Goal: Task Accomplishment & Management: Manage account settings

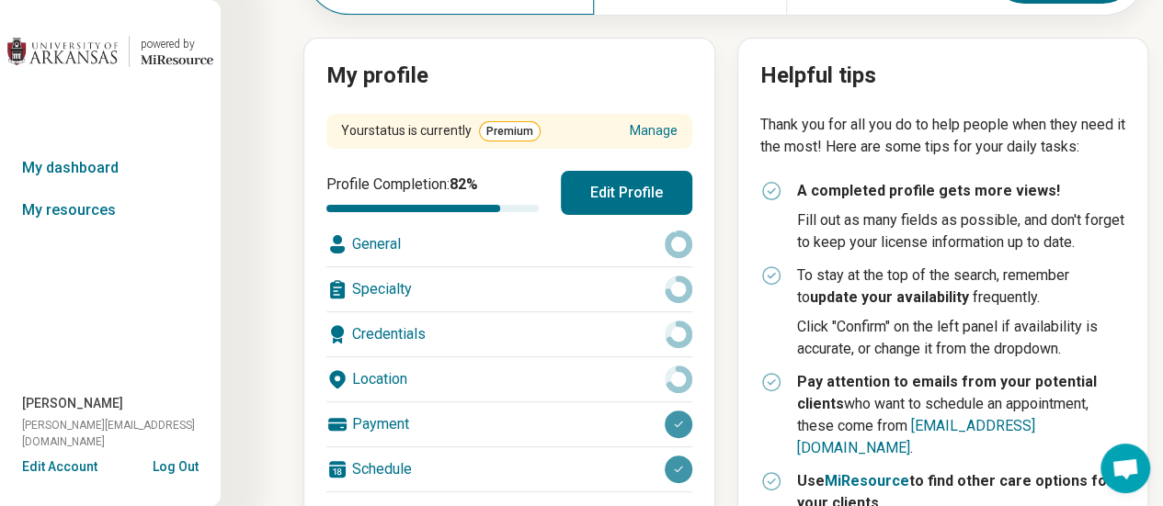
scroll to position [244, 0]
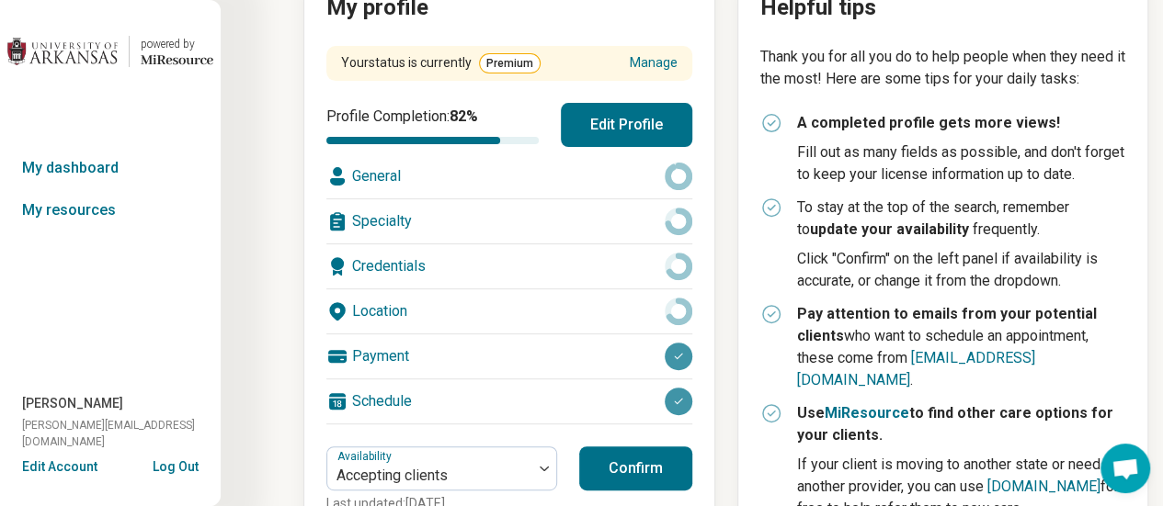
click at [560, 161] on div "General" at bounding box center [509, 176] width 366 height 44
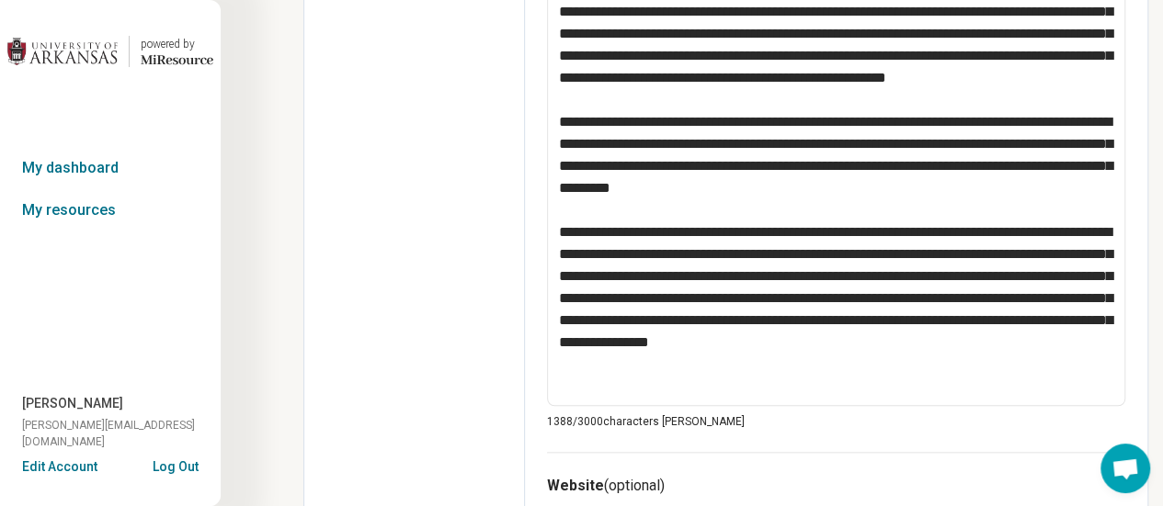
scroll to position [858, 0]
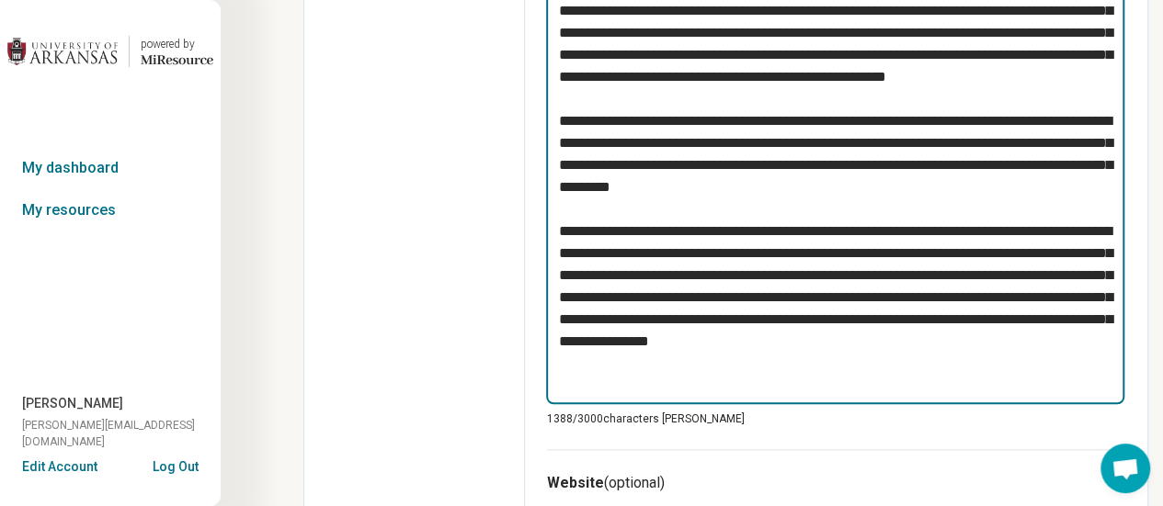
click at [705, 227] on textarea at bounding box center [835, 175] width 578 height 457
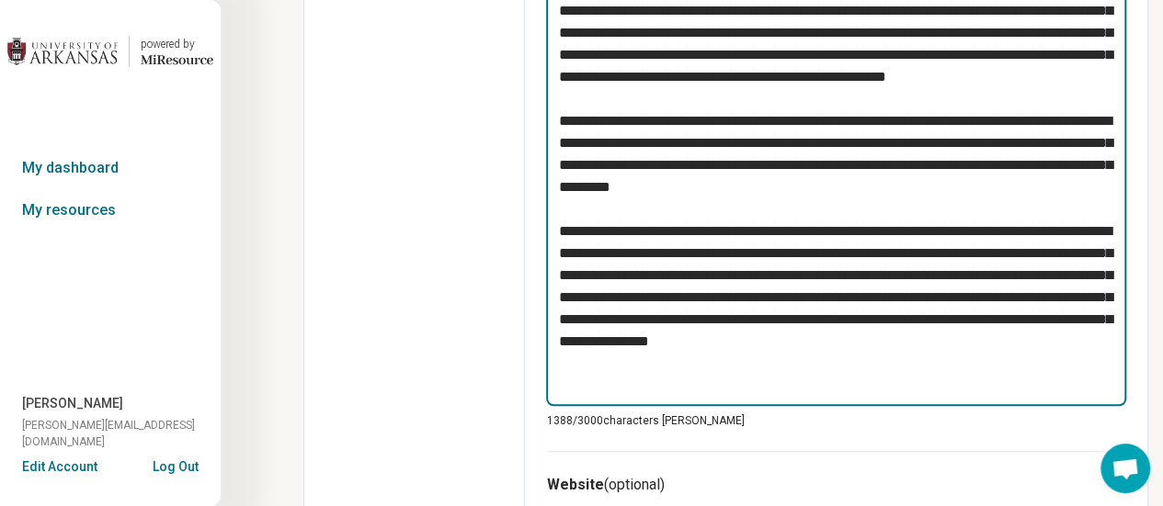
paste textarea "**********"
type textarea "*"
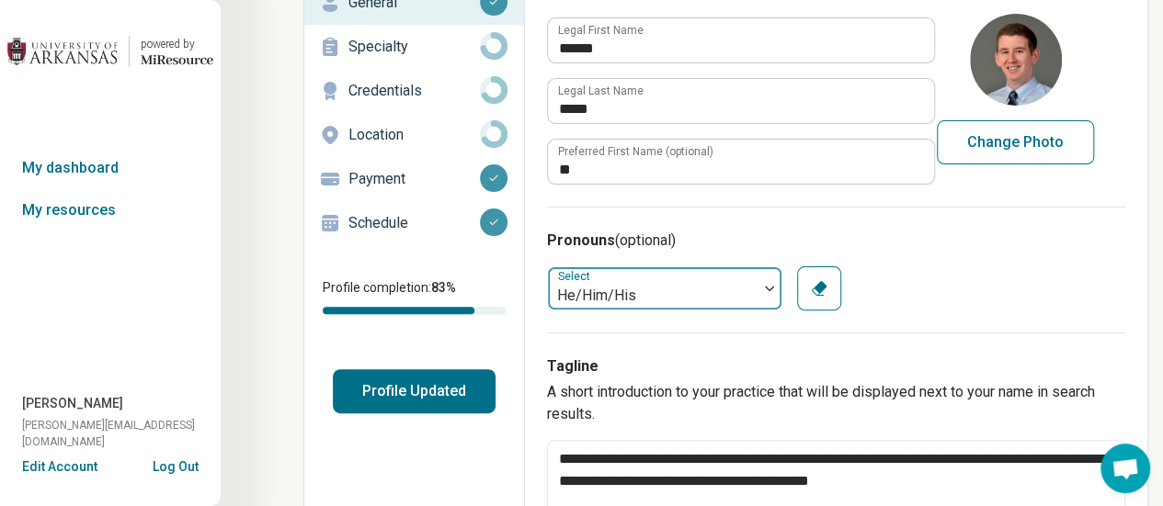
scroll to position [0, 0]
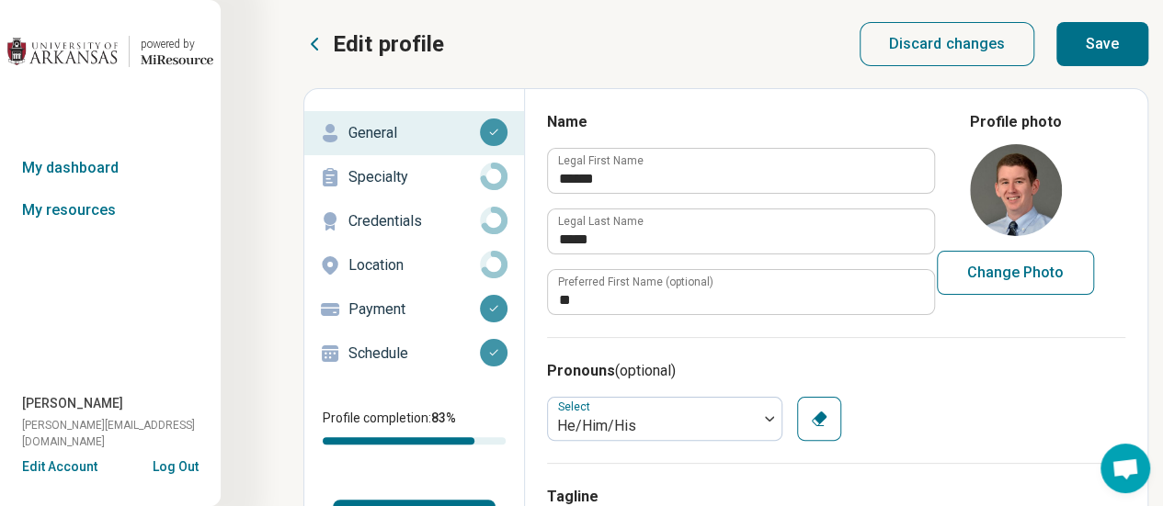
type textarea "**********"
click at [1083, 44] on button "Save" at bounding box center [1102, 44] width 92 height 44
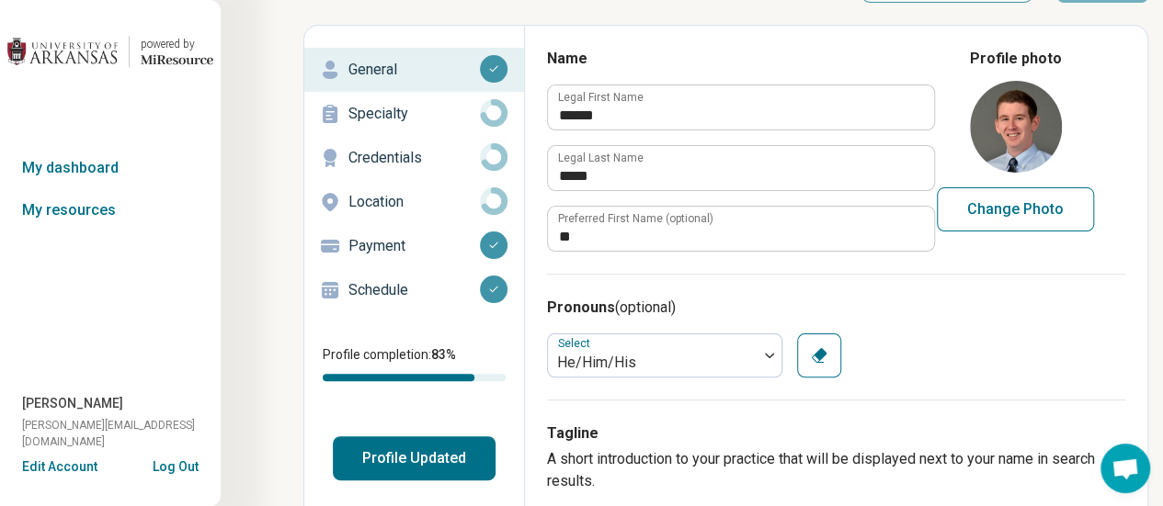
scroll to position [62, 0]
click at [428, 113] on p "Specialty" at bounding box center [413, 115] width 131 height 22
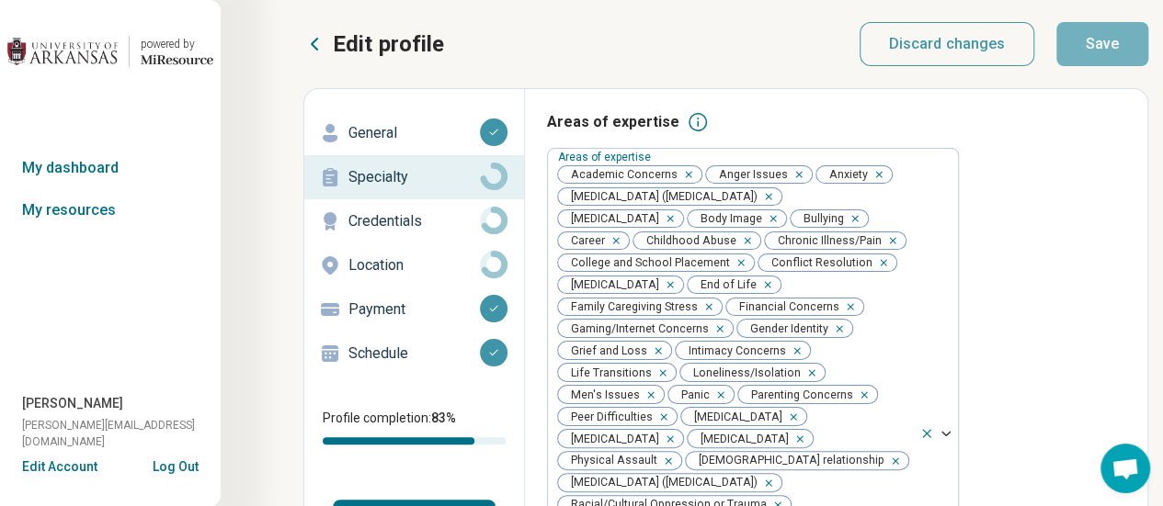
click at [379, 216] on p "Credentials" at bounding box center [413, 221] width 131 height 22
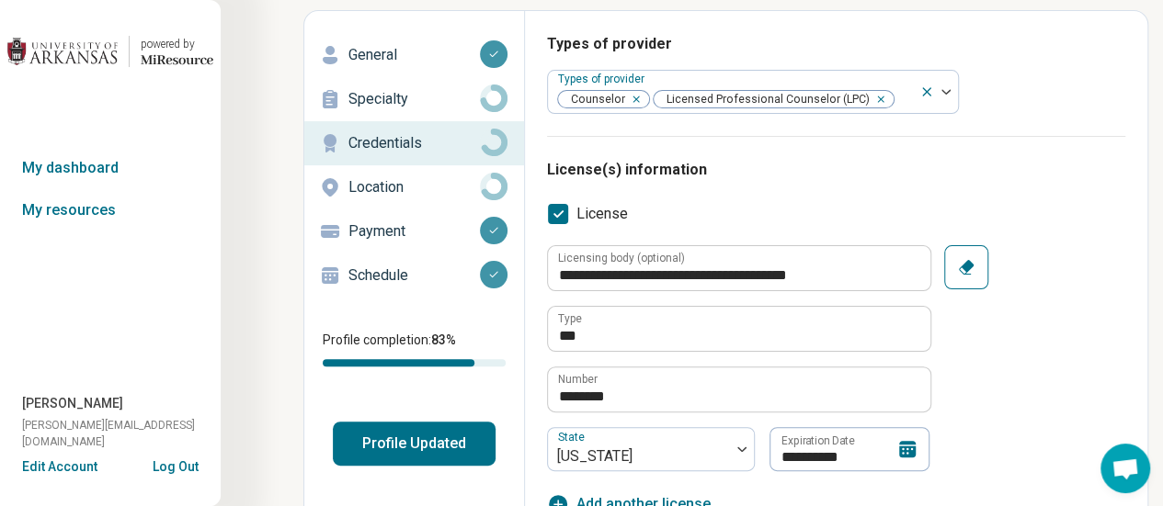
scroll to position [77, 0]
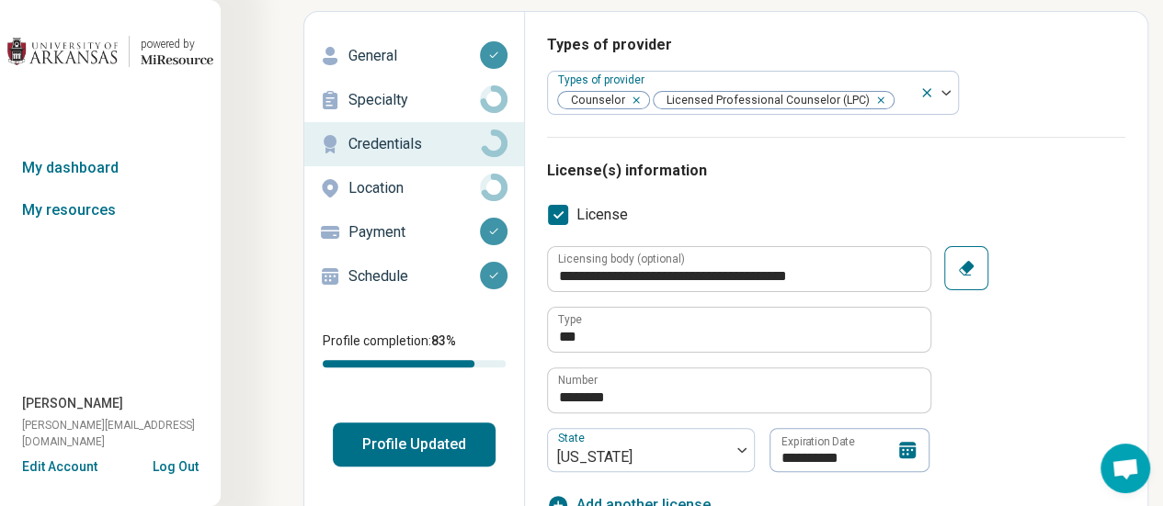
click at [418, 91] on p "Specialty" at bounding box center [413, 100] width 131 height 22
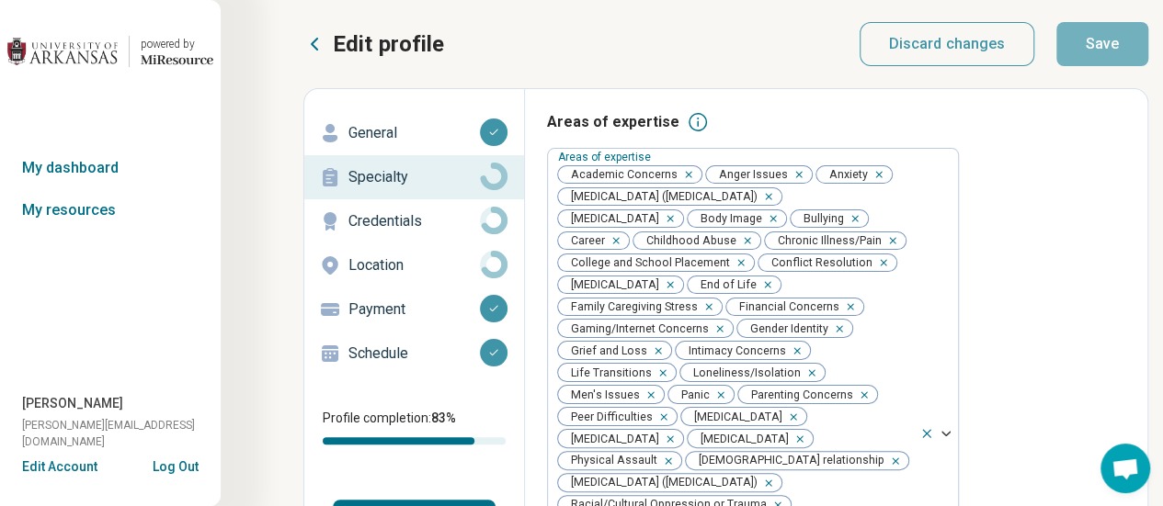
click at [445, 135] on p "General" at bounding box center [413, 133] width 131 height 22
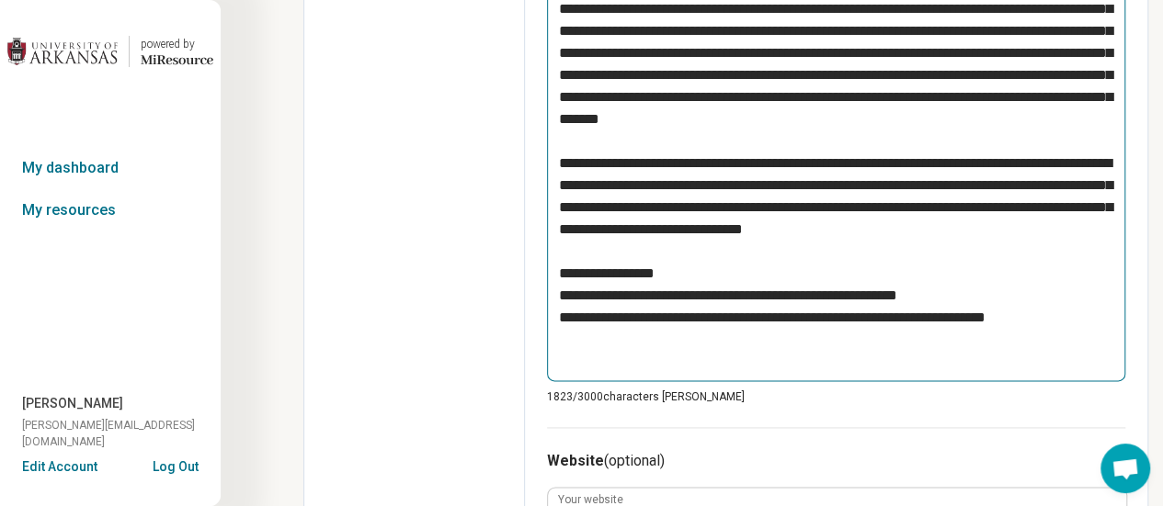
scroll to position [1043, 0]
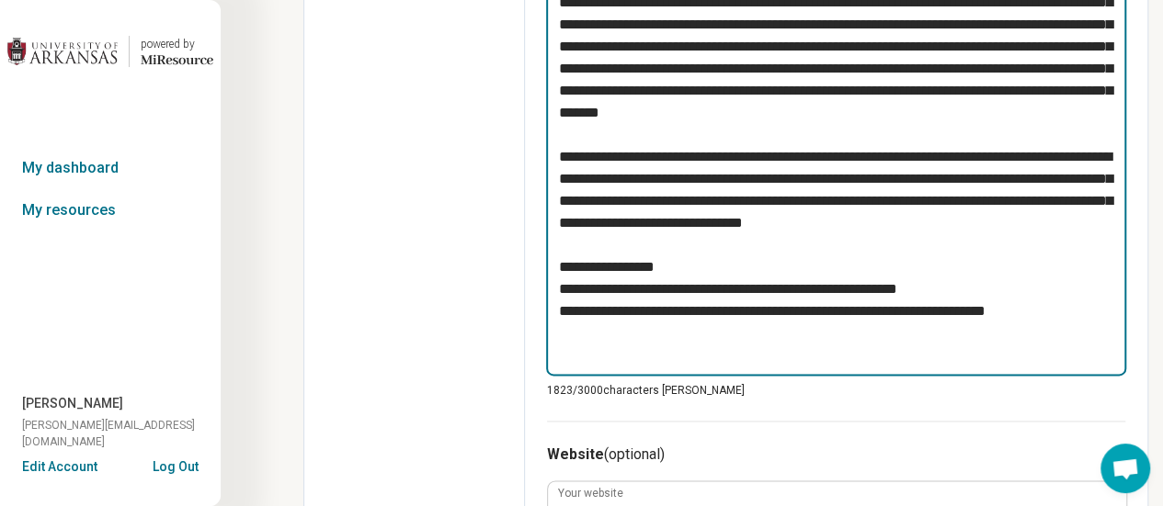
drag, startPoint x: 1086, startPoint y: 280, endPoint x: 1143, endPoint y: 392, distance: 125.8
click at [1143, 392] on div "**********" at bounding box center [836, 122] width 622 height 2153
type textarea "*"
type textarea "**********"
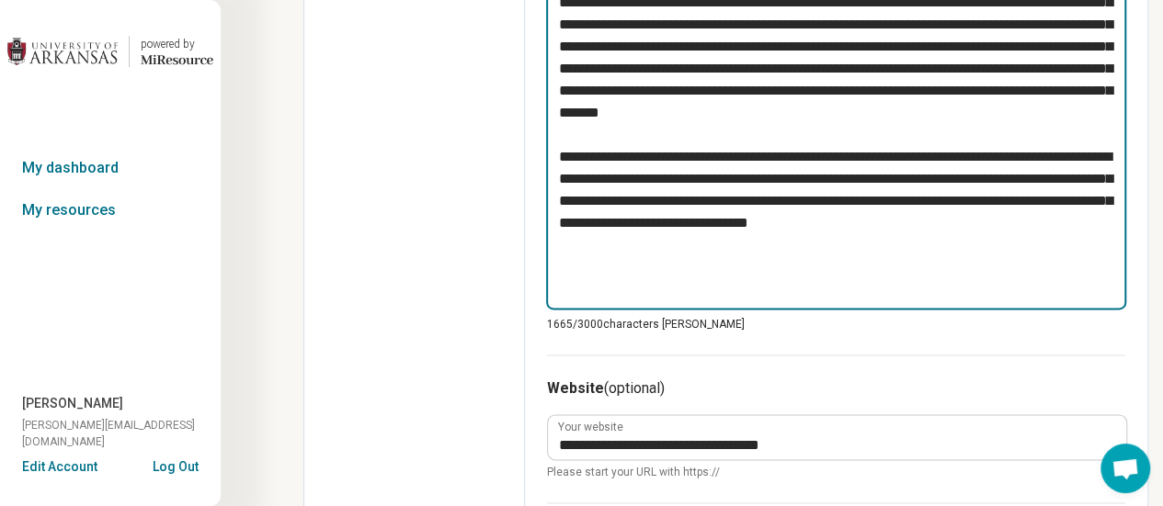
type textarea "*"
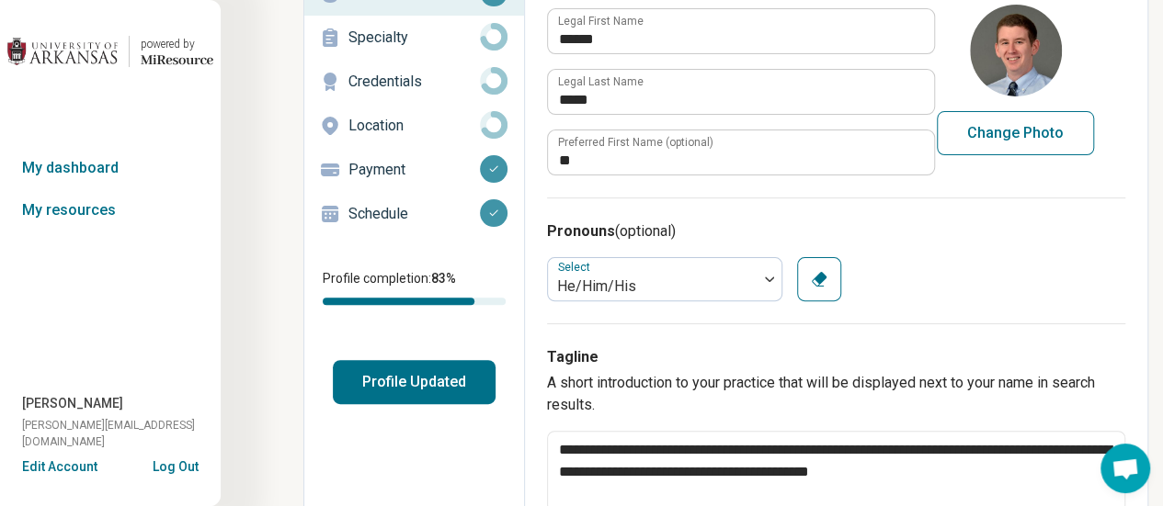
scroll to position [0, 0]
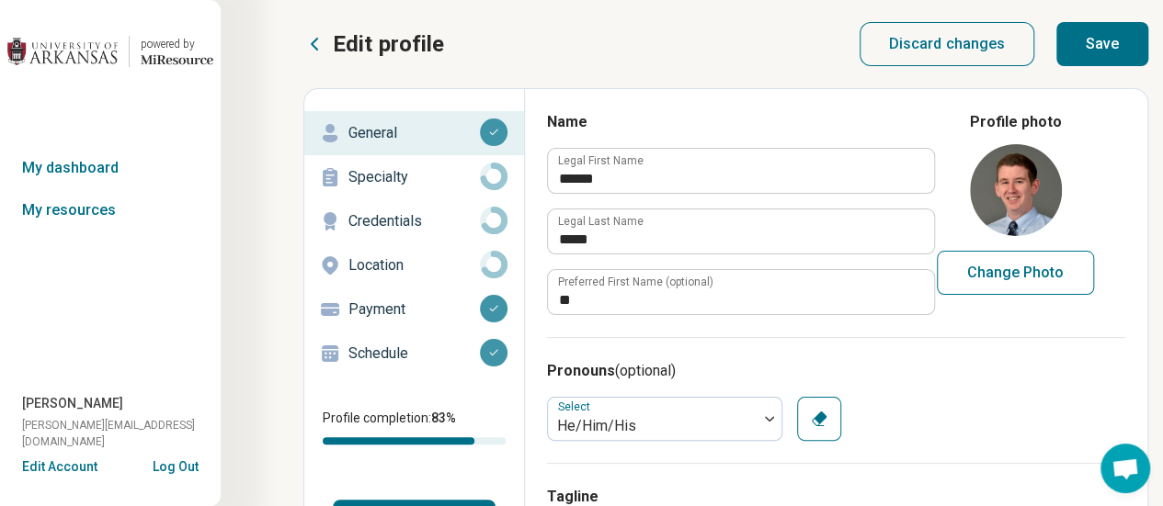
type textarea "**********"
click at [1104, 57] on button "Save" at bounding box center [1102, 44] width 92 height 44
click at [374, 222] on p "Credentials" at bounding box center [413, 221] width 131 height 22
type textarea "*"
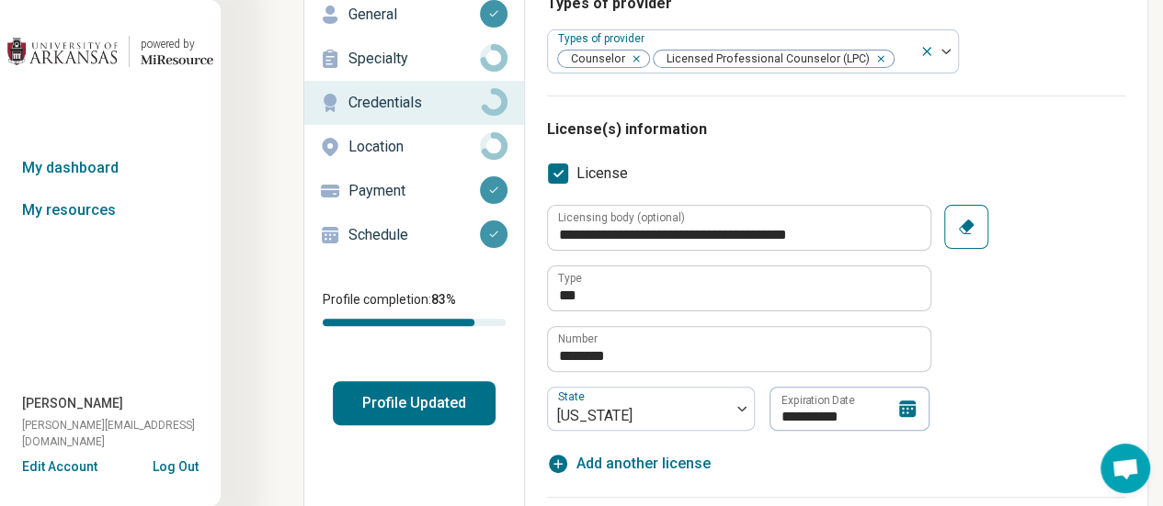
scroll to position [109, 0]
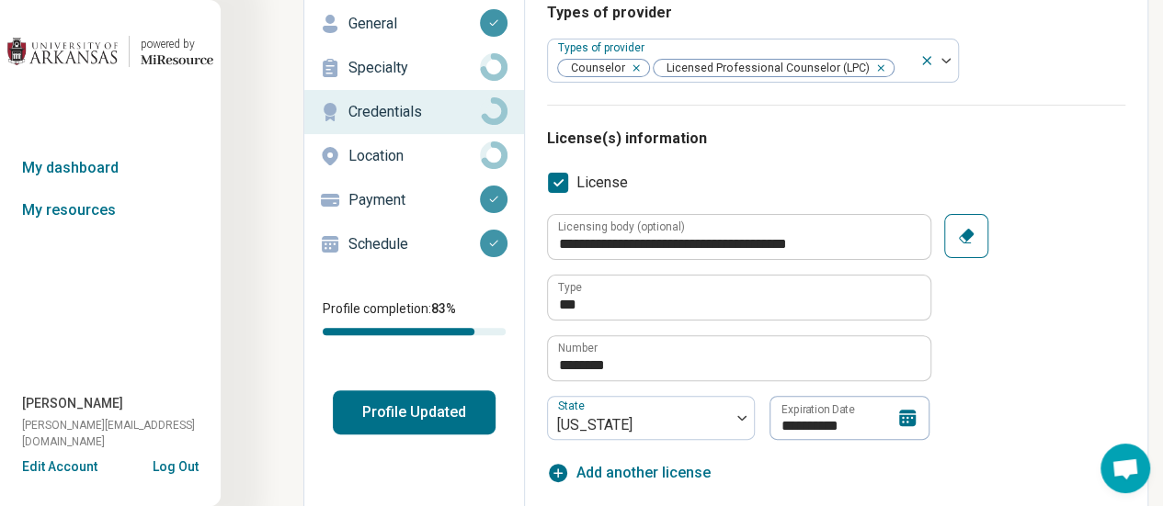
click at [414, 153] on p "Location" at bounding box center [413, 156] width 131 height 22
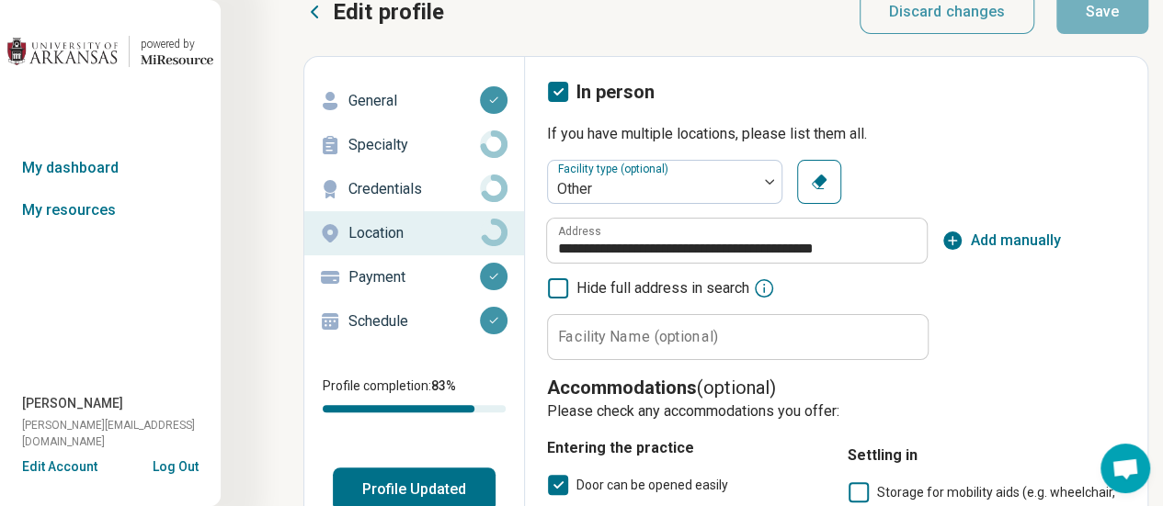
scroll to position [33, 0]
click at [354, 273] on p "Payment" at bounding box center [413, 277] width 131 height 22
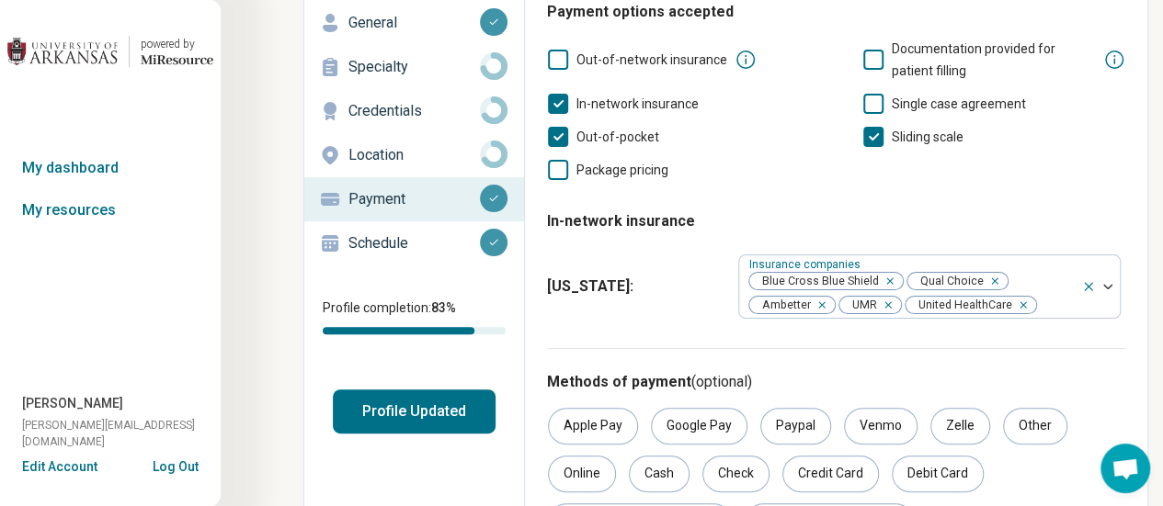
scroll to position [114, 0]
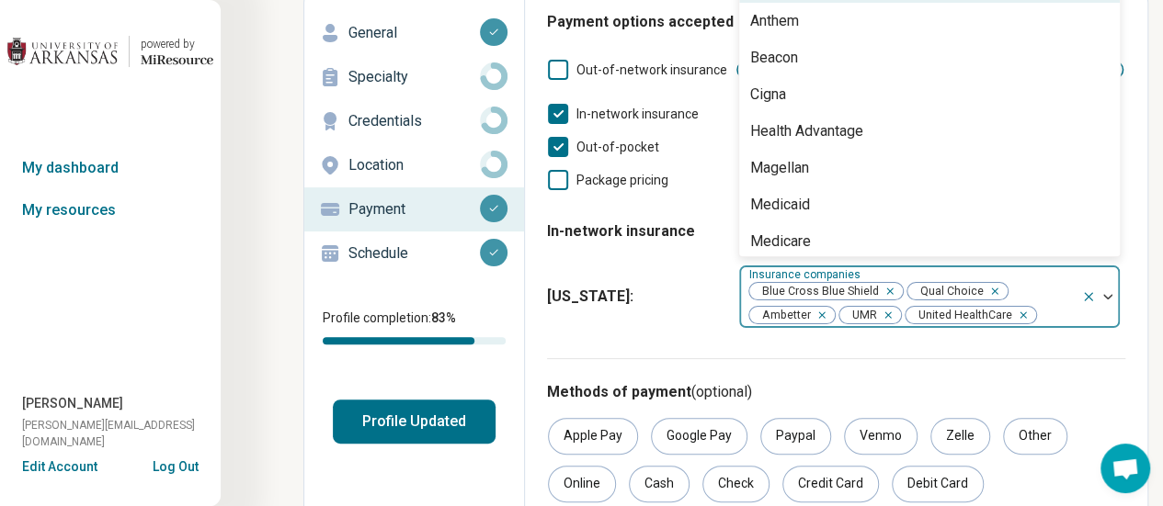
click at [1059, 299] on div "Blue Cross Blue Shield Qual Choice Ambetter UMR United HealthCare" at bounding box center [910, 297] width 342 height 62
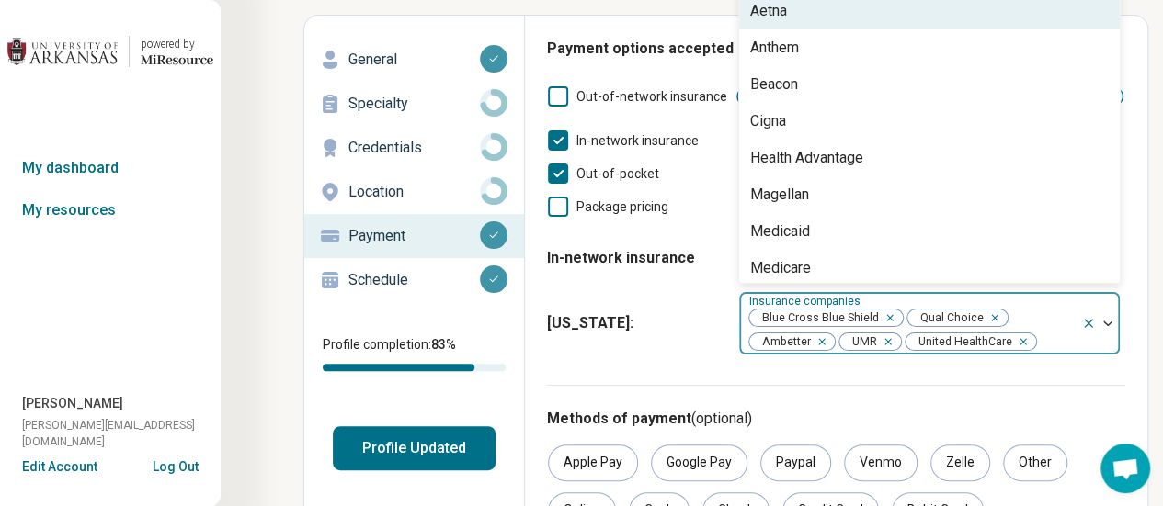
scroll to position [54, 0]
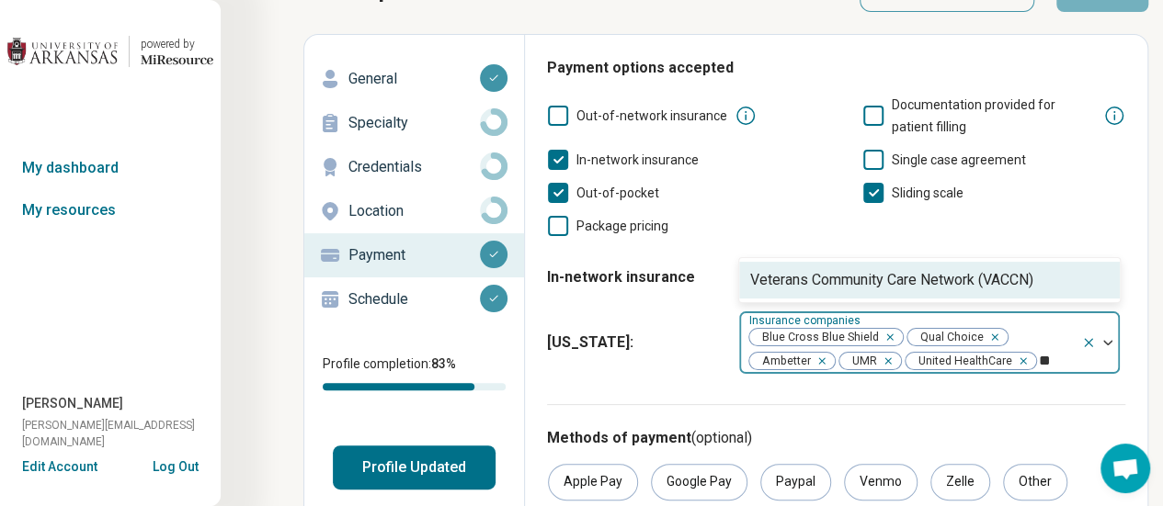
type input "*"
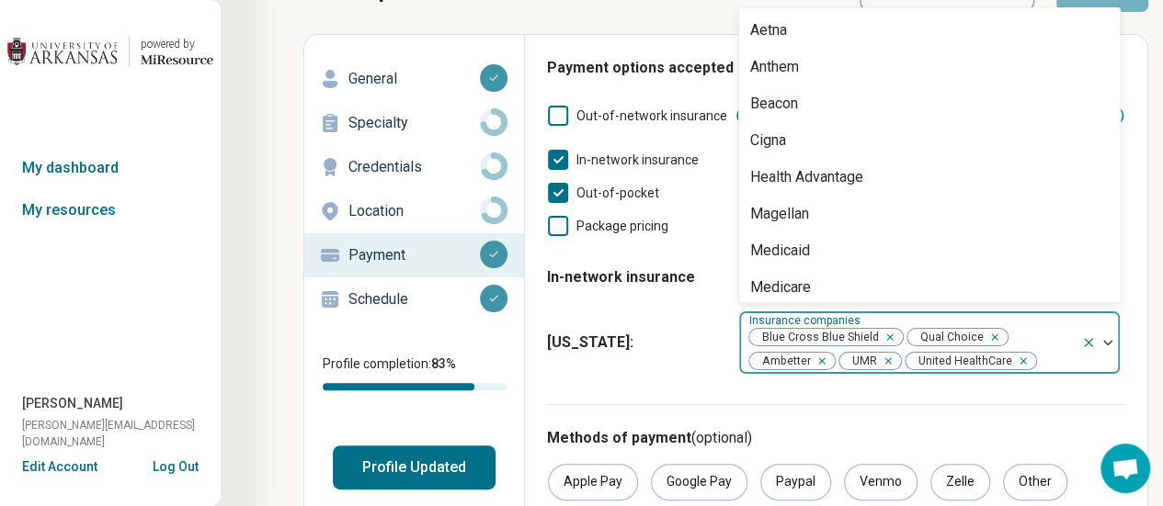
click at [888, 392] on div "Payment options accepted Out-of-network insurance Documentation provided for pa…" at bounding box center [836, 230] width 578 height 347
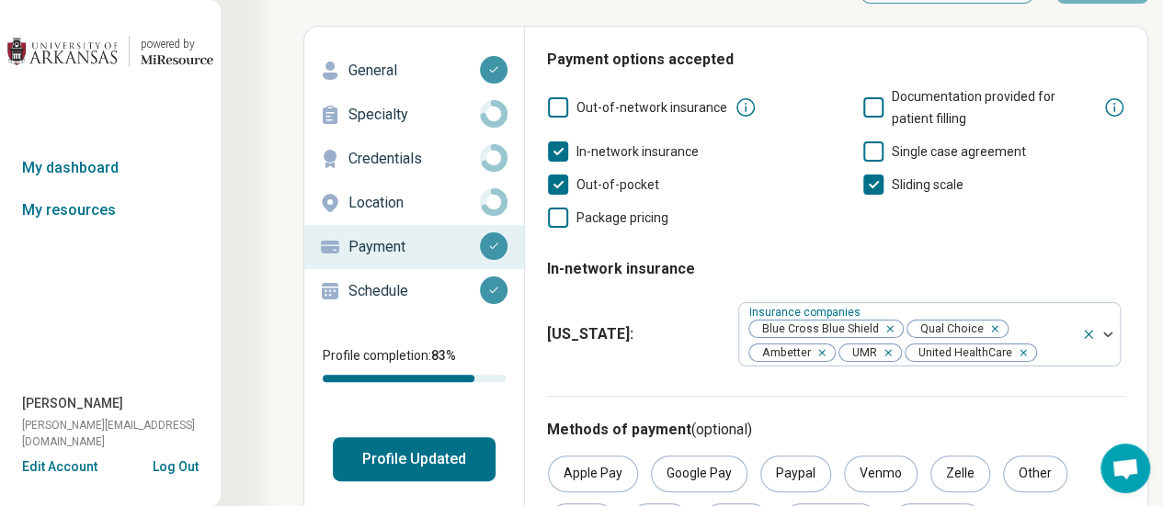
scroll to position [0, 0]
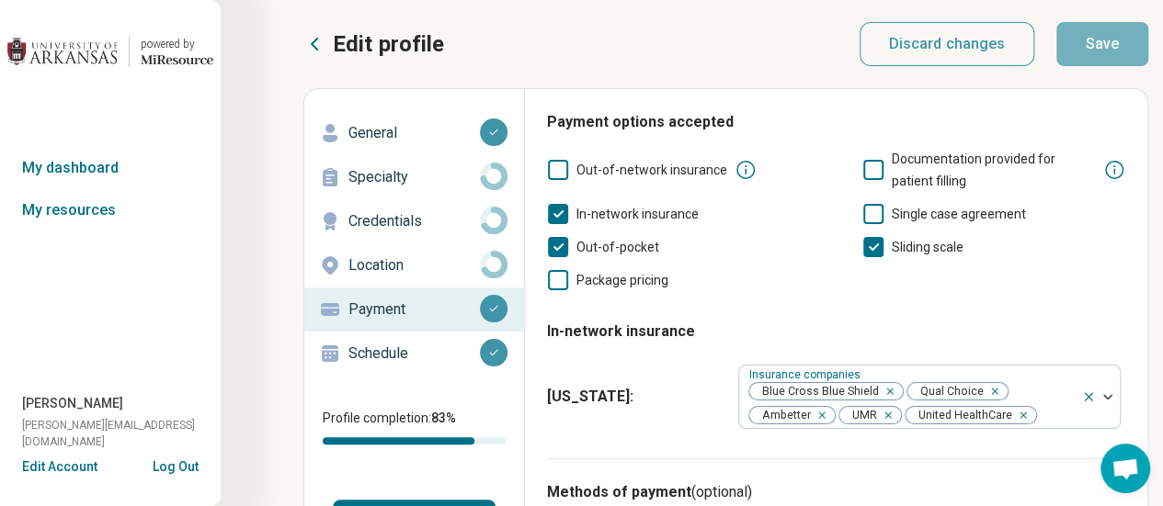
click at [402, 343] on p "Schedule" at bounding box center [413, 354] width 131 height 22
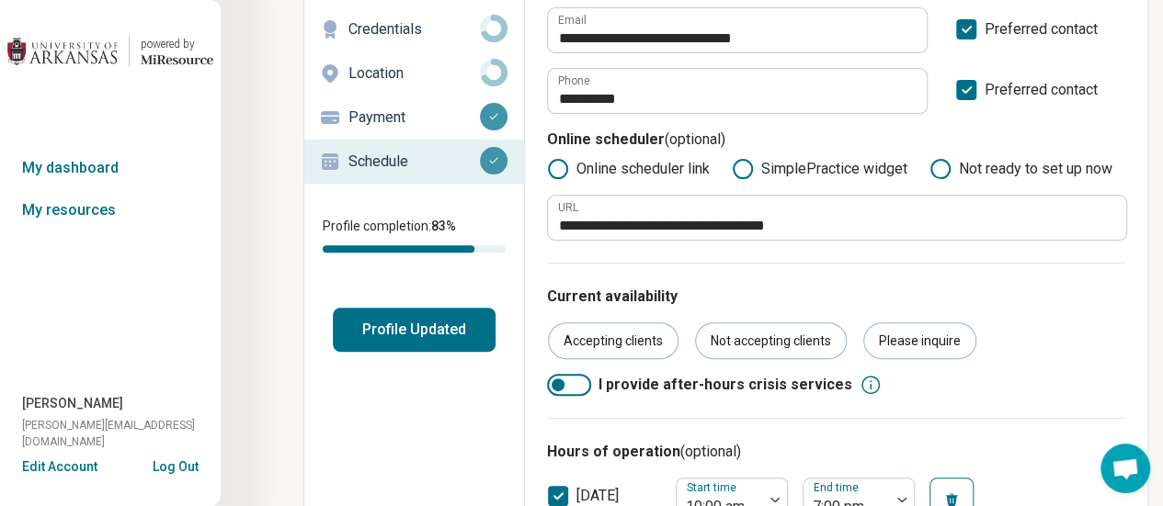
scroll to position [199, 0]
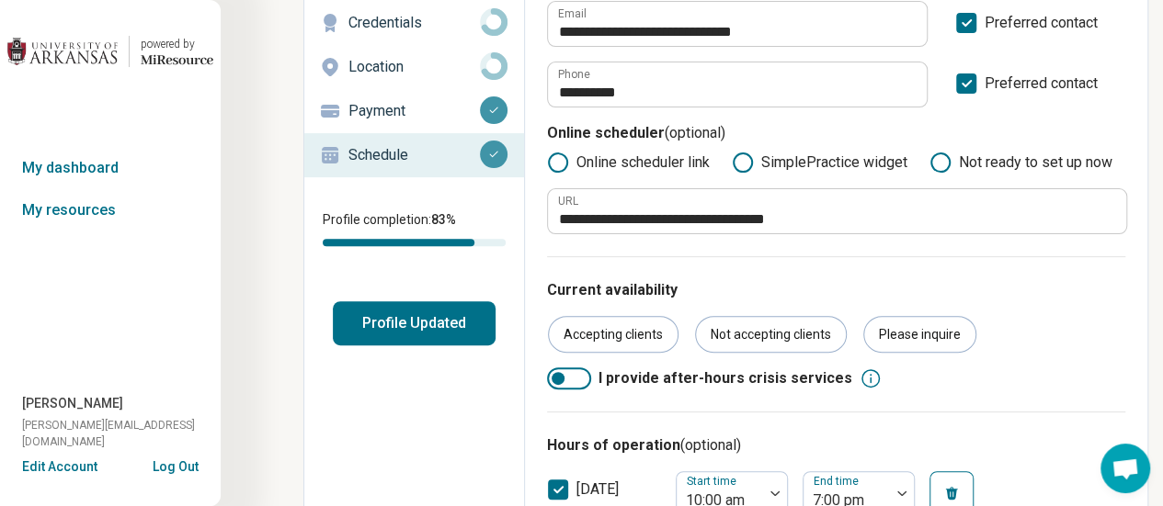
click at [437, 327] on button "Profile Updated" at bounding box center [414, 323] width 163 height 44
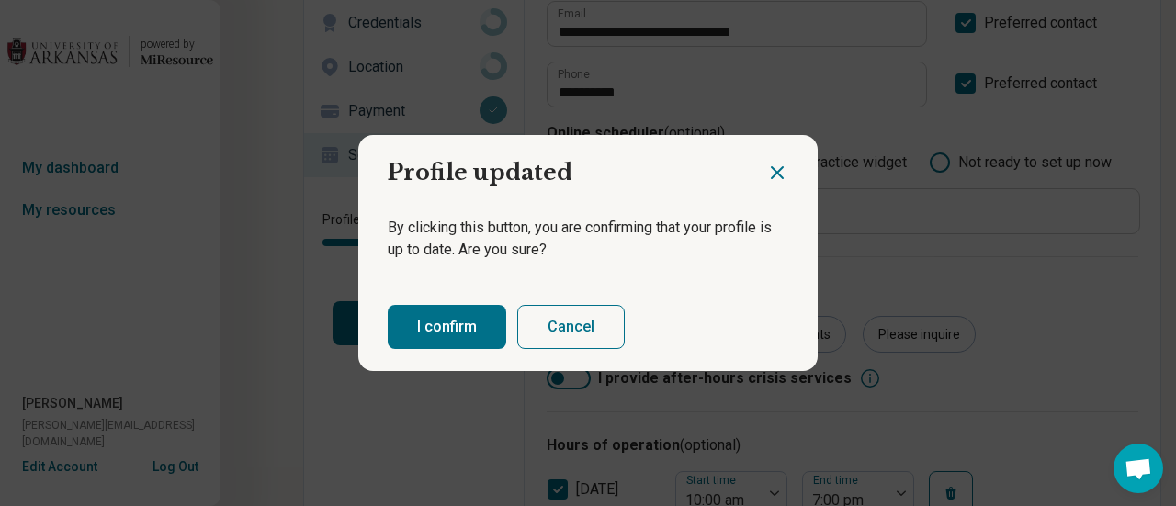
click at [435, 340] on button "I confirm" at bounding box center [447, 327] width 119 height 44
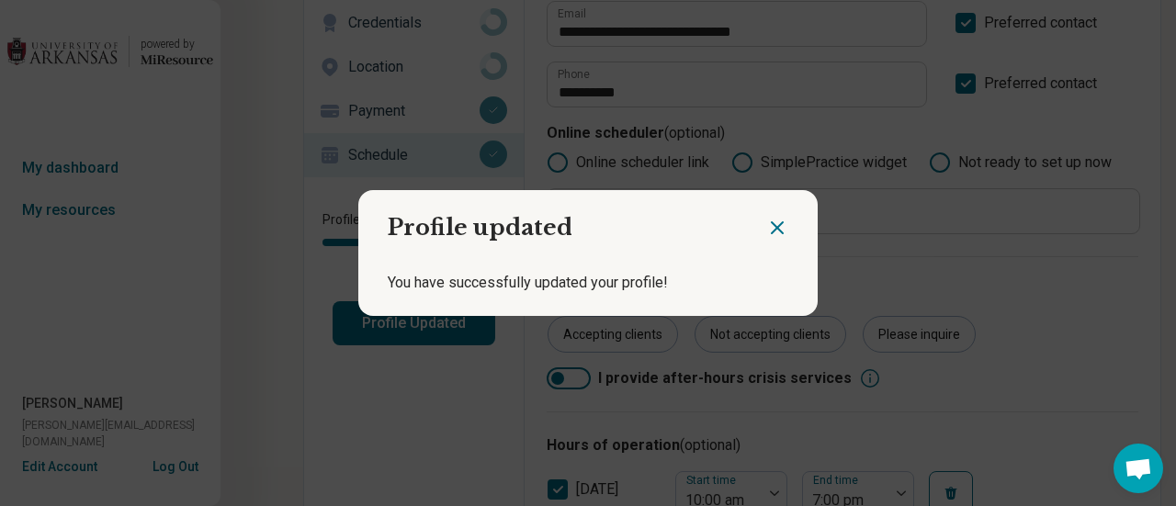
click at [778, 227] on icon "Close dialog" at bounding box center [777, 228] width 22 height 22
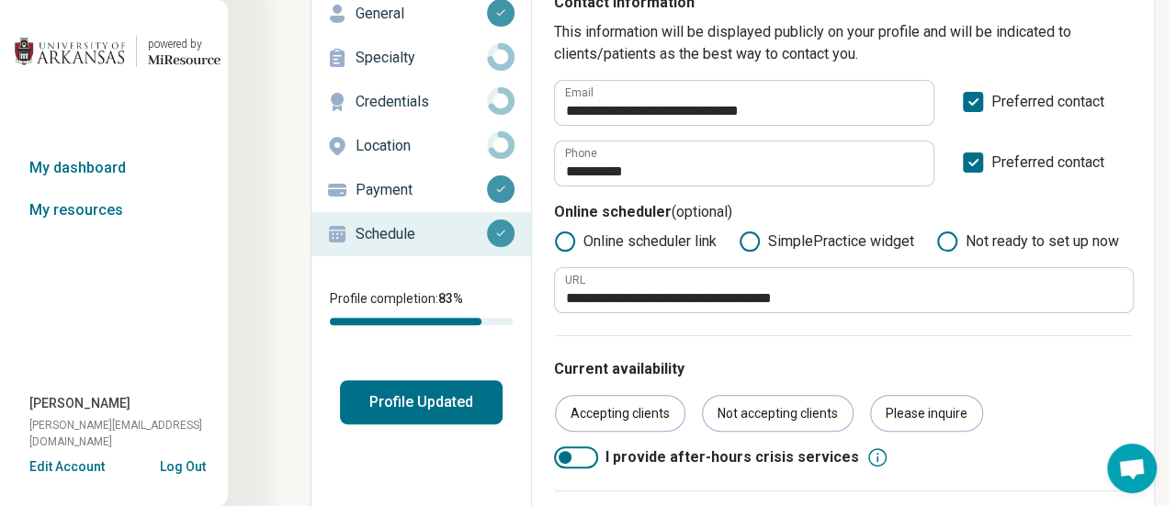
scroll to position [0, 0]
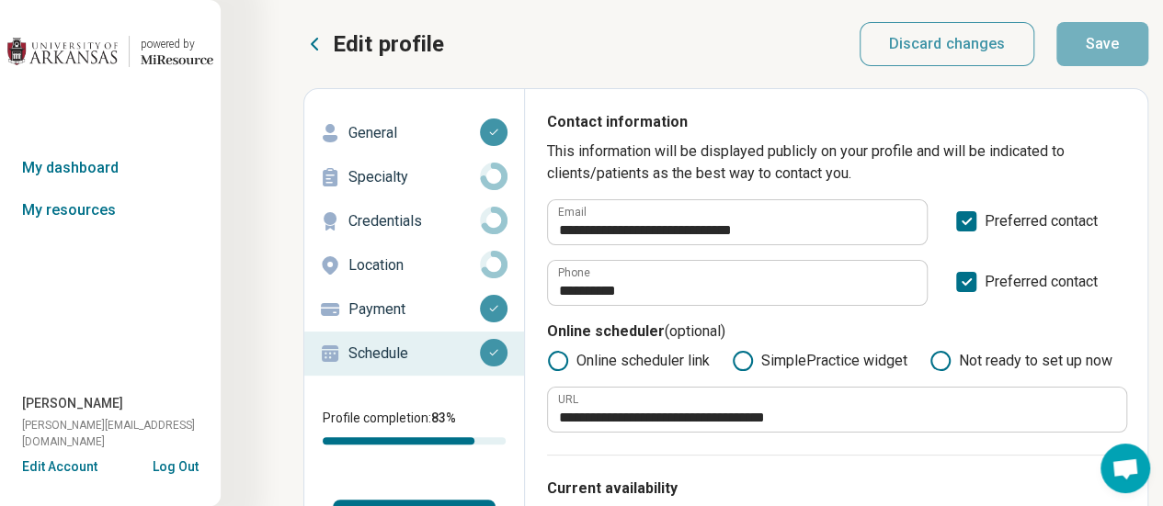
click at [312, 43] on icon at bounding box center [315, 44] width 6 height 11
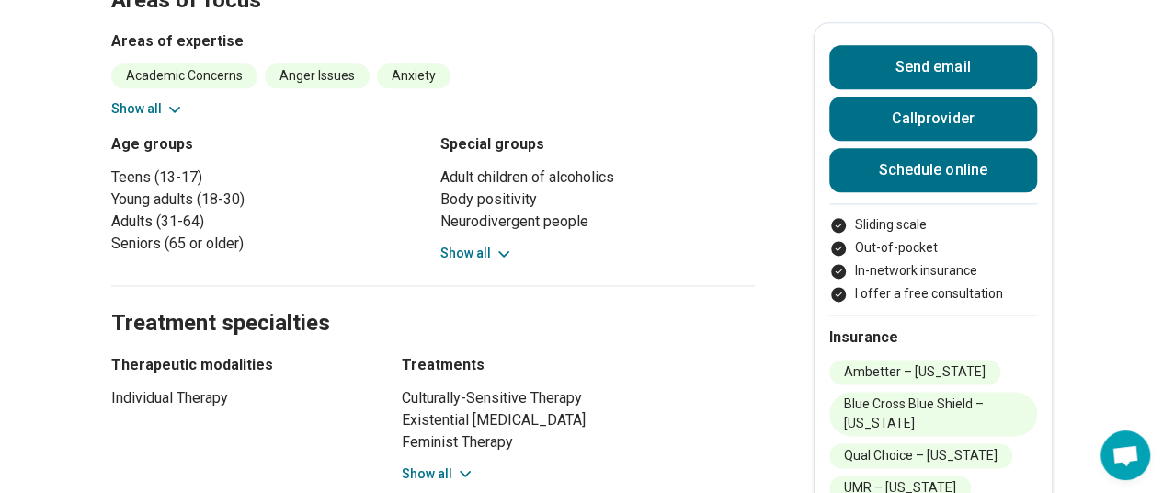
scroll to position [1081, 0]
click at [493, 243] on button "Show all" at bounding box center [476, 252] width 73 height 19
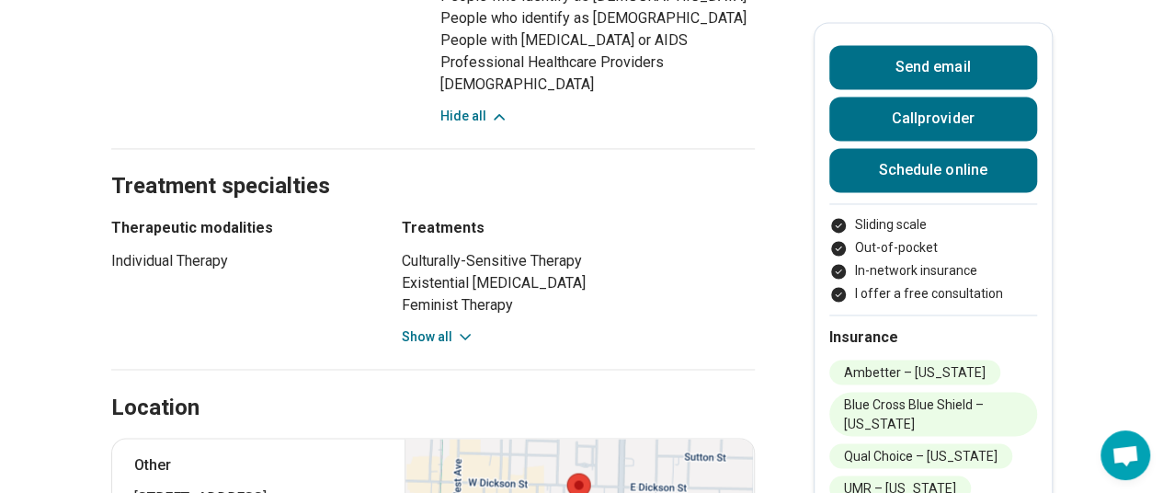
scroll to position [1394, 0]
click at [441, 326] on button "Show all" at bounding box center [438, 335] width 73 height 19
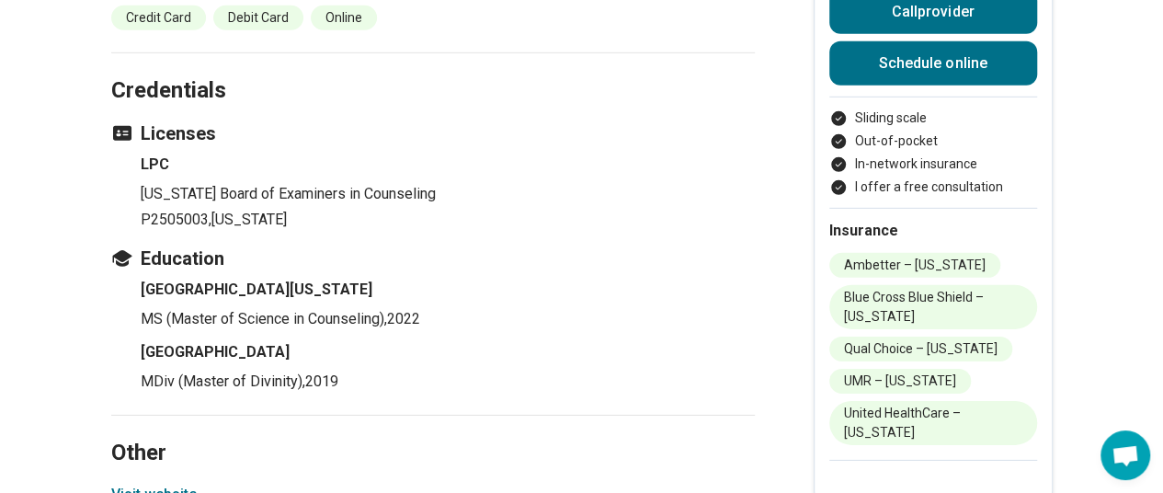
scroll to position [2739, 0]
